Goal: Task Accomplishment & Management: Manage account settings

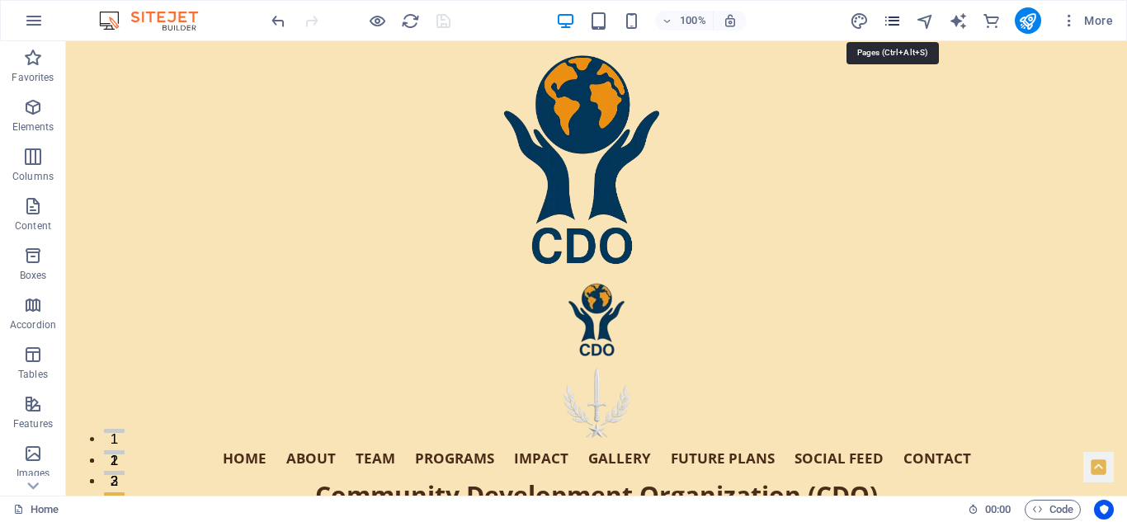
click at [895, 19] on icon "pages" at bounding box center [892, 21] width 19 height 19
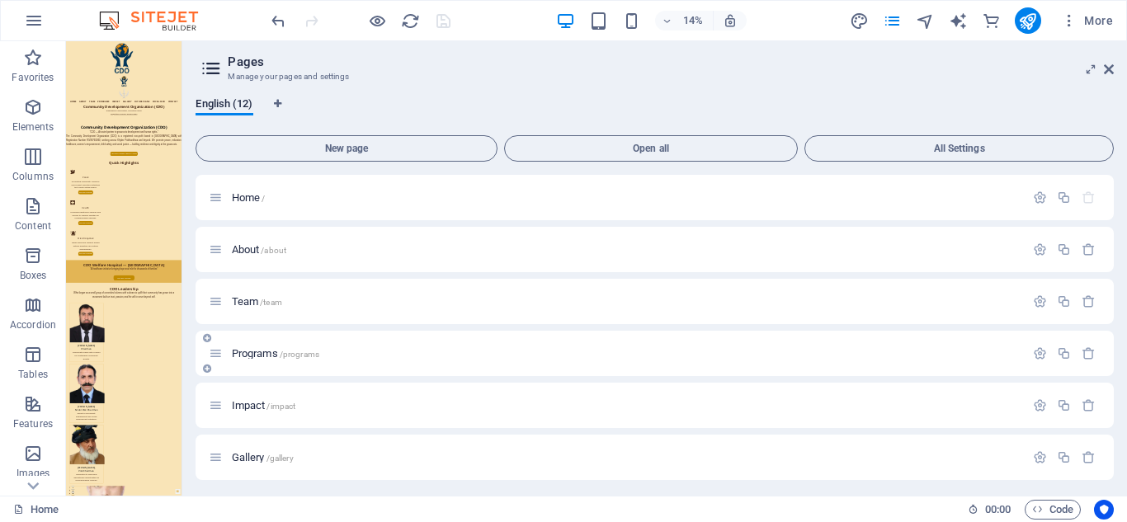
click at [1036, 346] on div at bounding box center [1064, 354] width 73 height 18
click at [1036, 351] on icon "button" at bounding box center [1040, 354] width 14 height 14
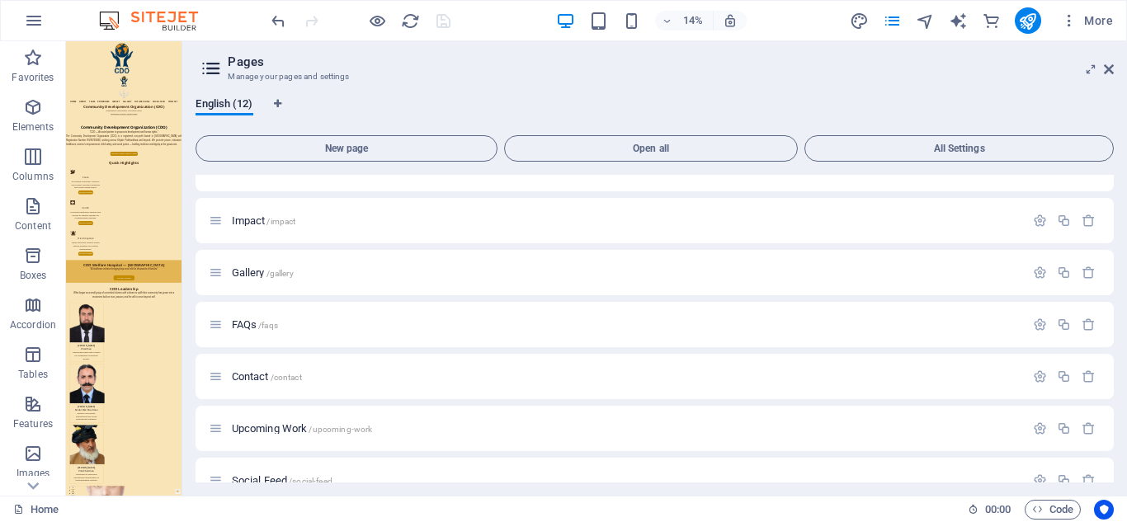
scroll to position [875, 0]
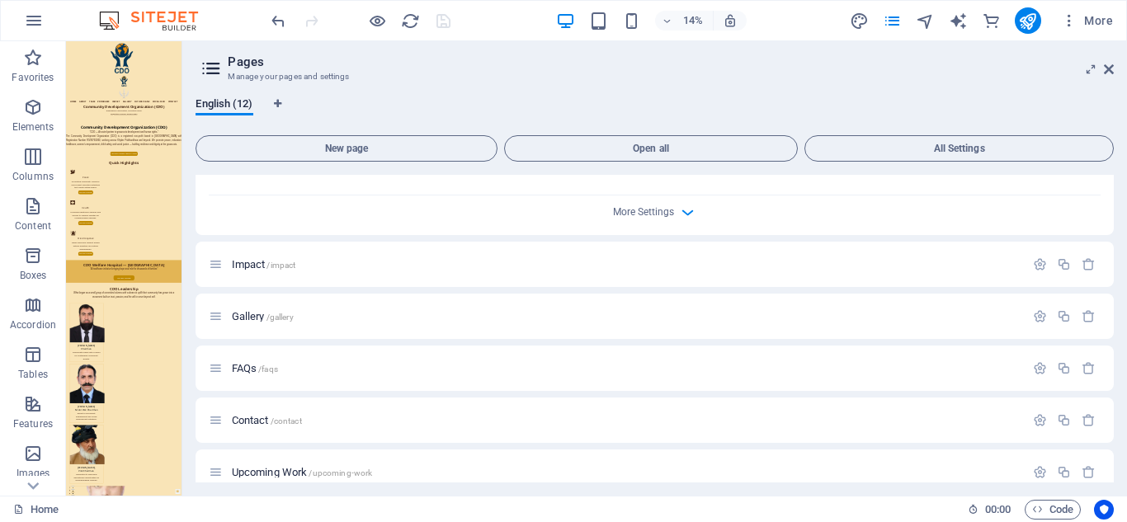
click at [675, 210] on div "More Settings" at bounding box center [655, 209] width 892 height 26
click at [686, 211] on icon "button" at bounding box center [687, 212] width 19 height 19
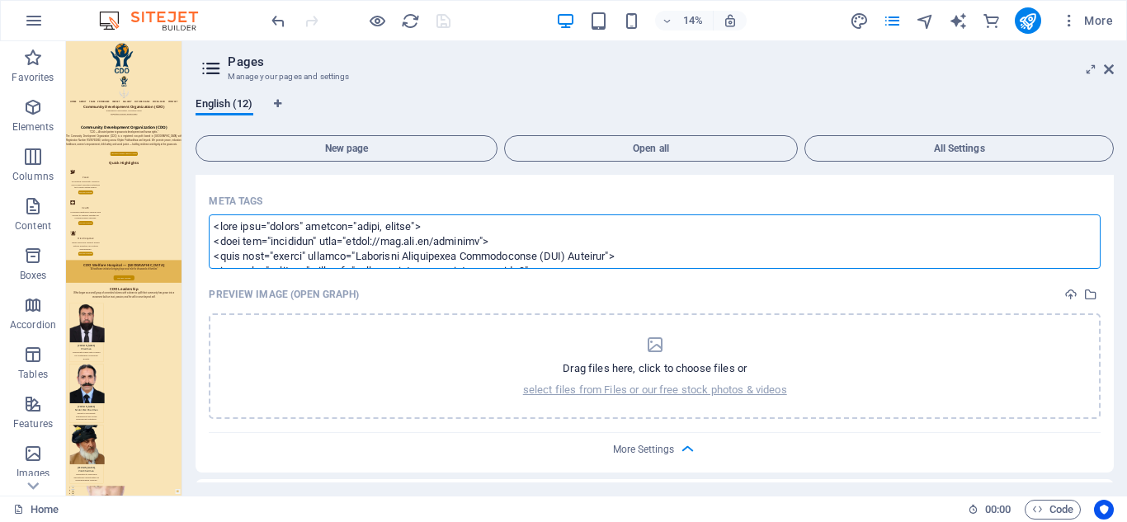
click at [439, 257] on textarea "Meta tags ​" at bounding box center [655, 242] width 892 height 54
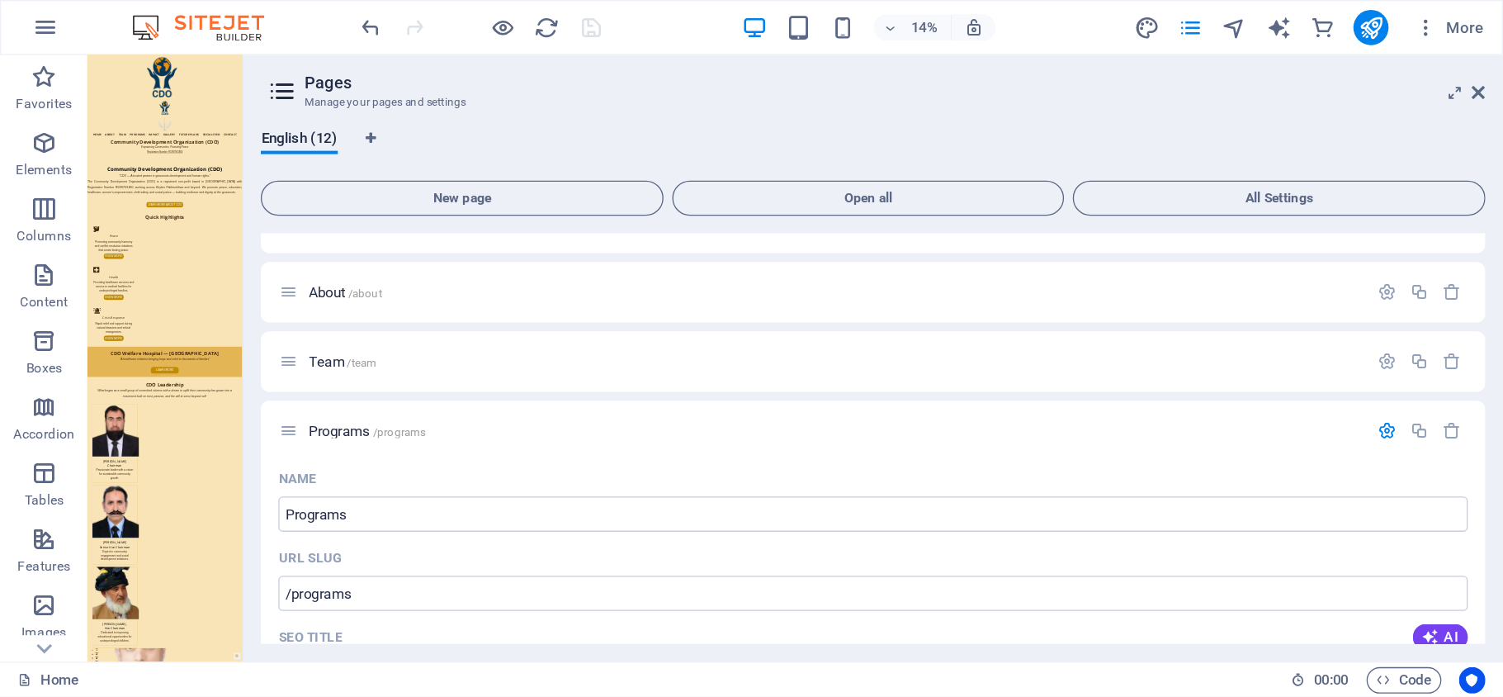
scroll to position [0, 0]
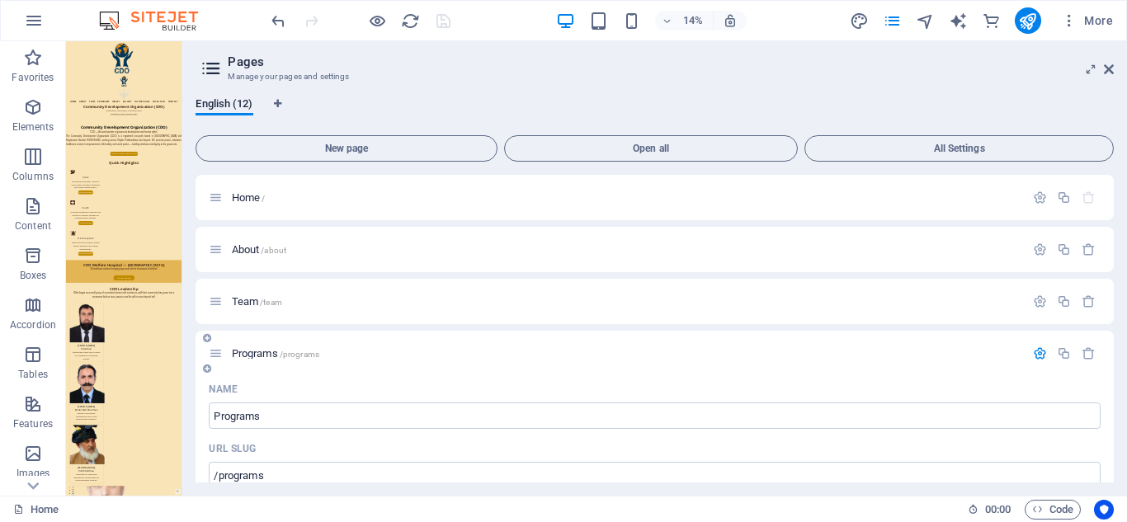
click at [1036, 347] on body "Community Development Organization Home Favorites Elements Columns Content Boxe…" at bounding box center [563, 261] width 1127 height 522
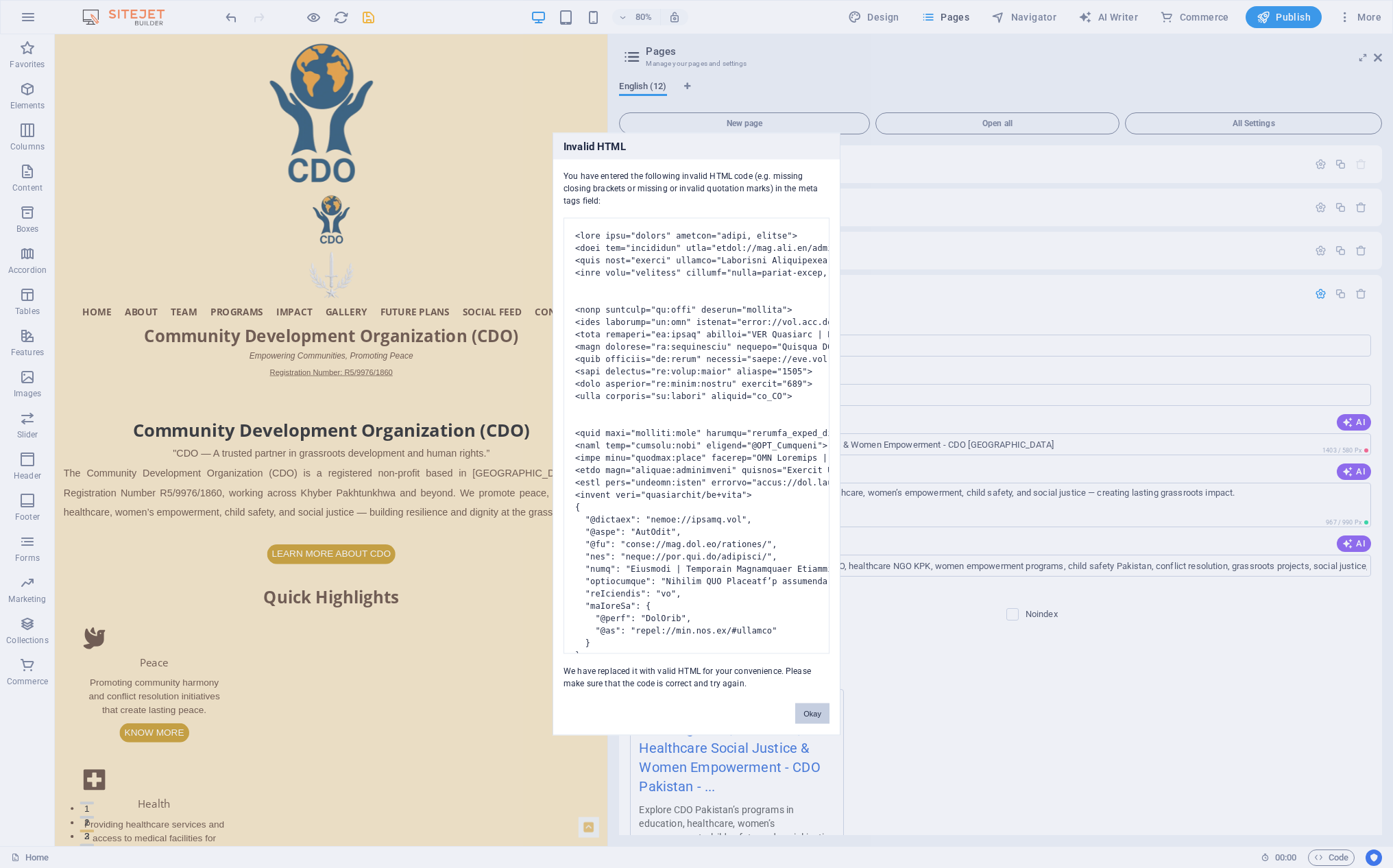
click at [811, 434] on button "Okay" at bounding box center [812, 714] width 34 height 21
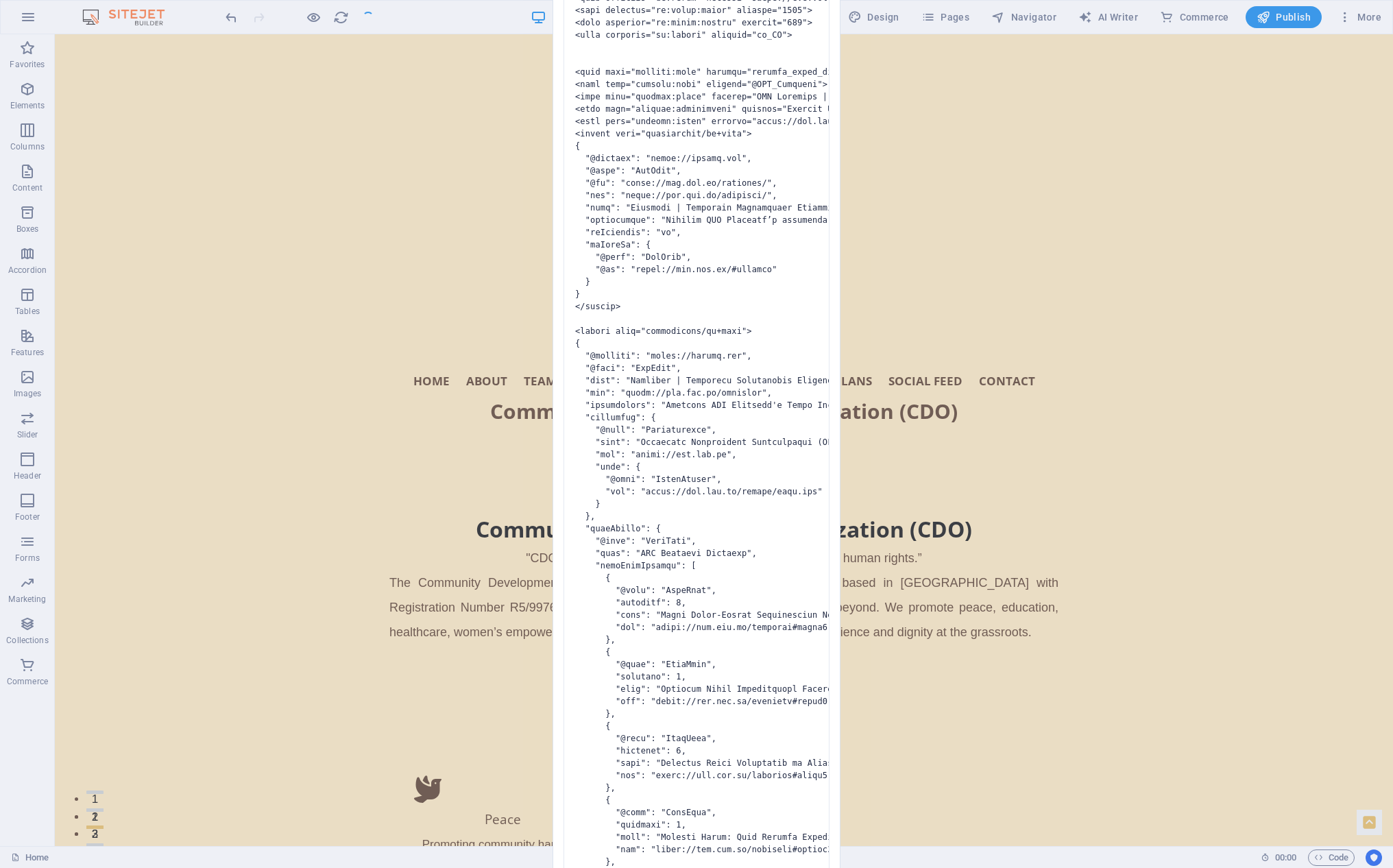
click at [670, 392] on pre at bounding box center [696, 436] width 266 height 1159
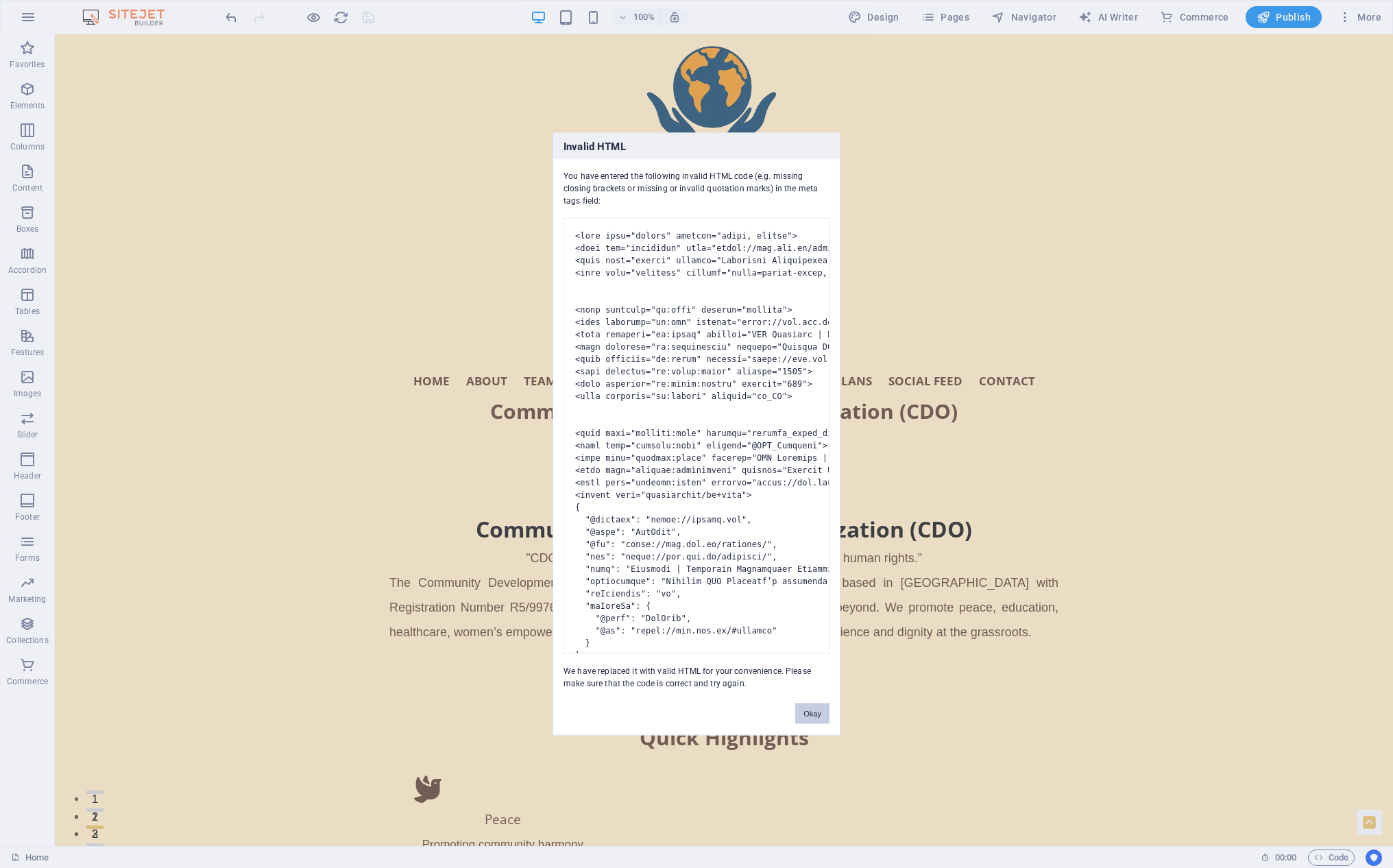
click at [807, 434] on button "Okay" at bounding box center [812, 714] width 34 height 21
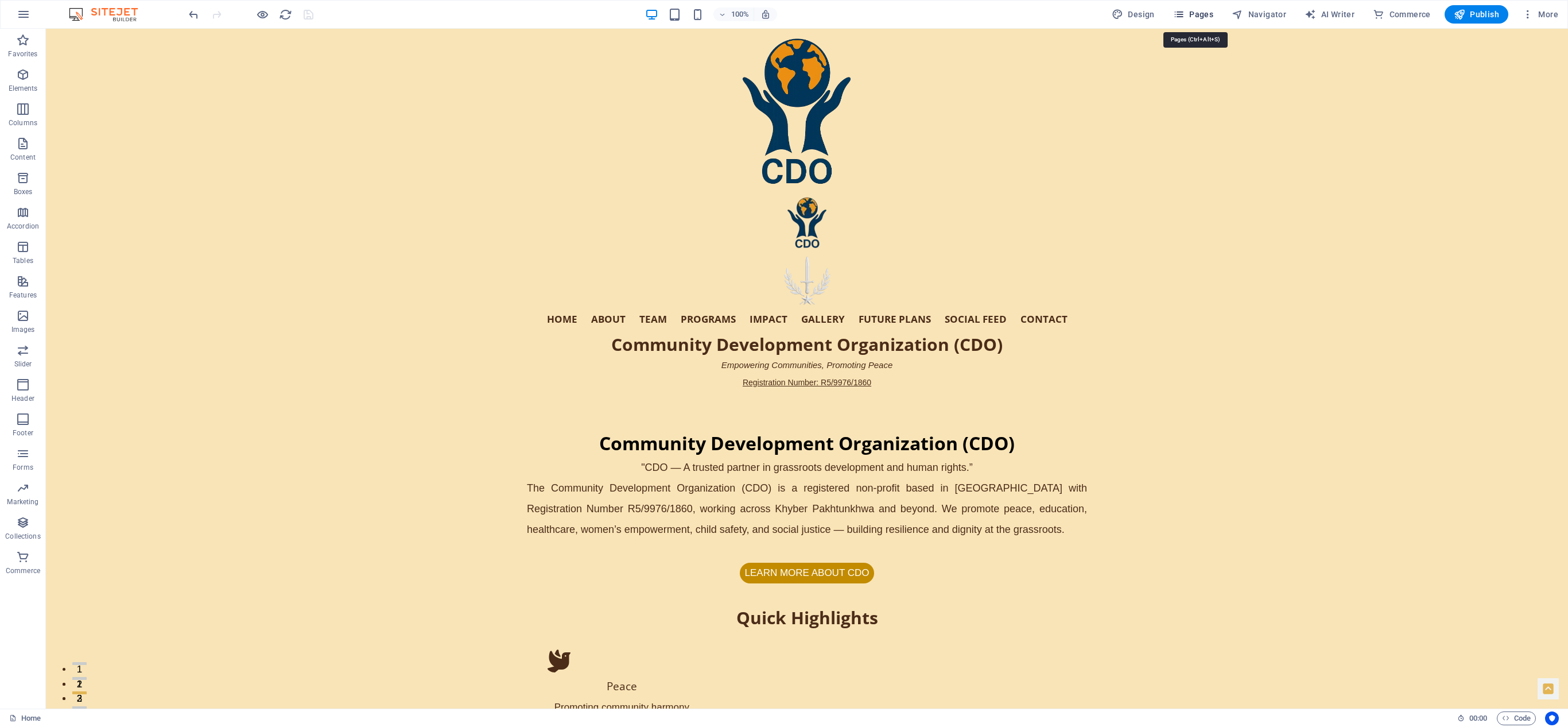
click at [784, 13] on icon "button" at bounding box center [1179, 14] width 12 height 12
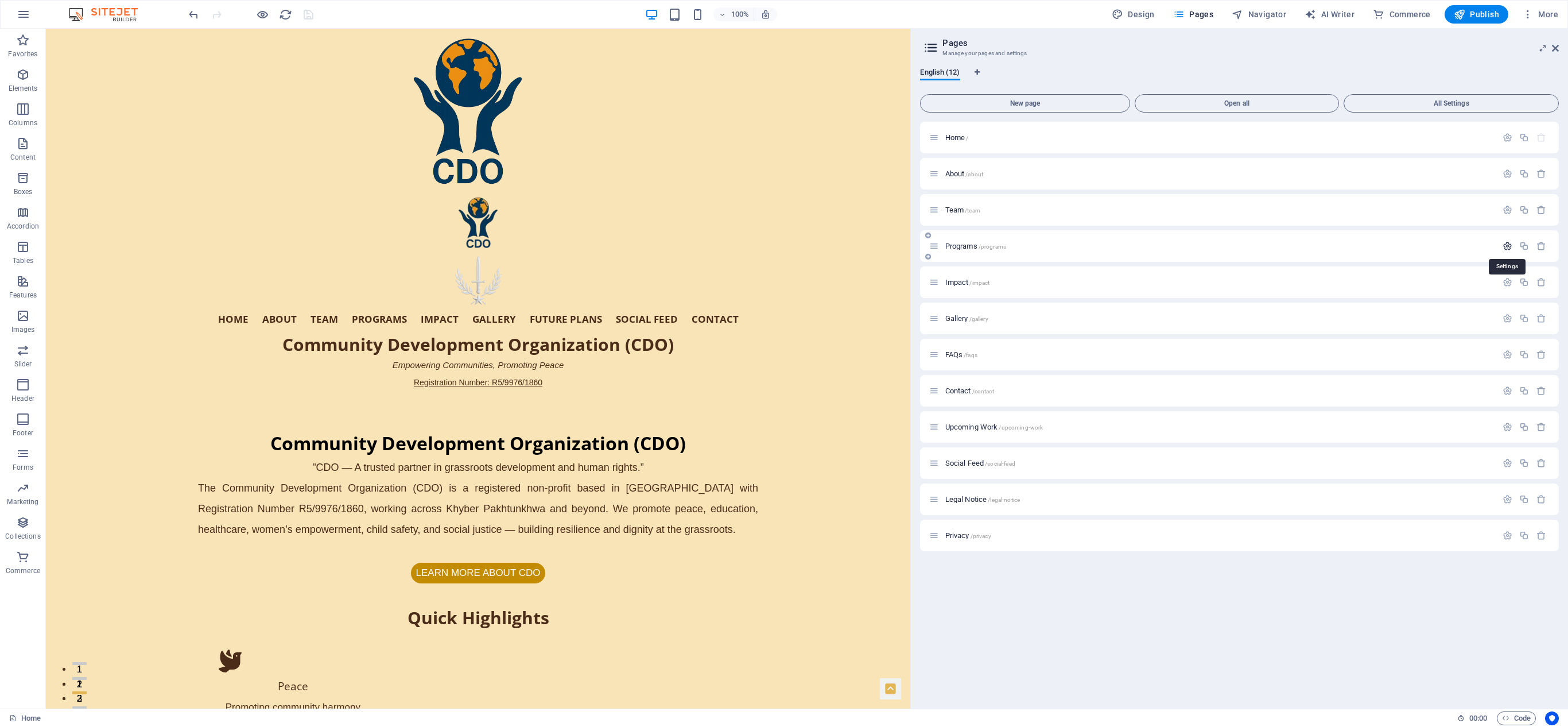
click at [784, 241] on icon "button" at bounding box center [1508, 246] width 10 height 10
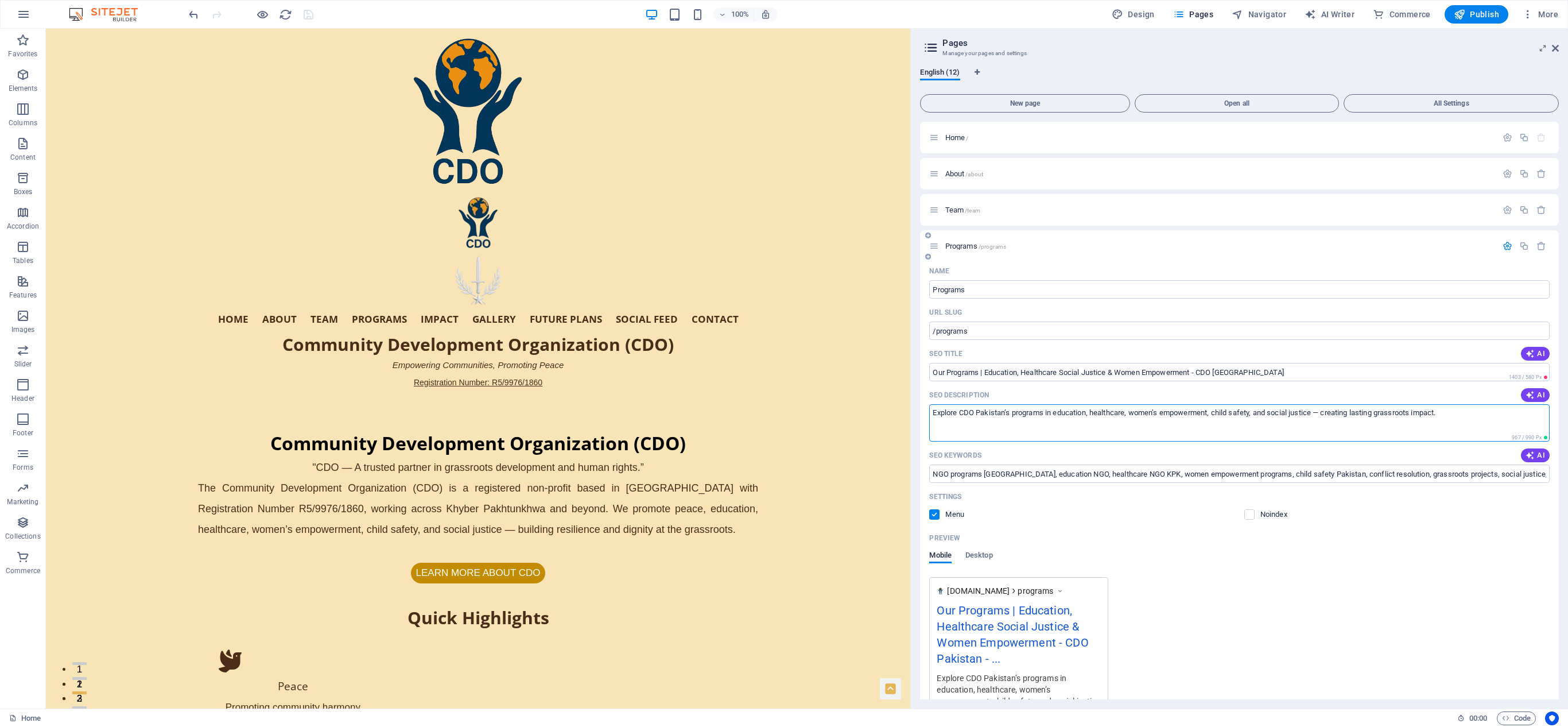
drag, startPoint x: 931, startPoint y: 415, endPoint x: 1485, endPoint y: 420, distance: 554.0
click at [784, 363] on textarea "Explore CDO Pakistan’s programs in education, healthcare, women’s empowerment, …" at bounding box center [1239, 423] width 620 height 38
click at [784, 44] on icon at bounding box center [1555, 48] width 7 height 9
